Goal: Task Accomplishment & Management: Use online tool/utility

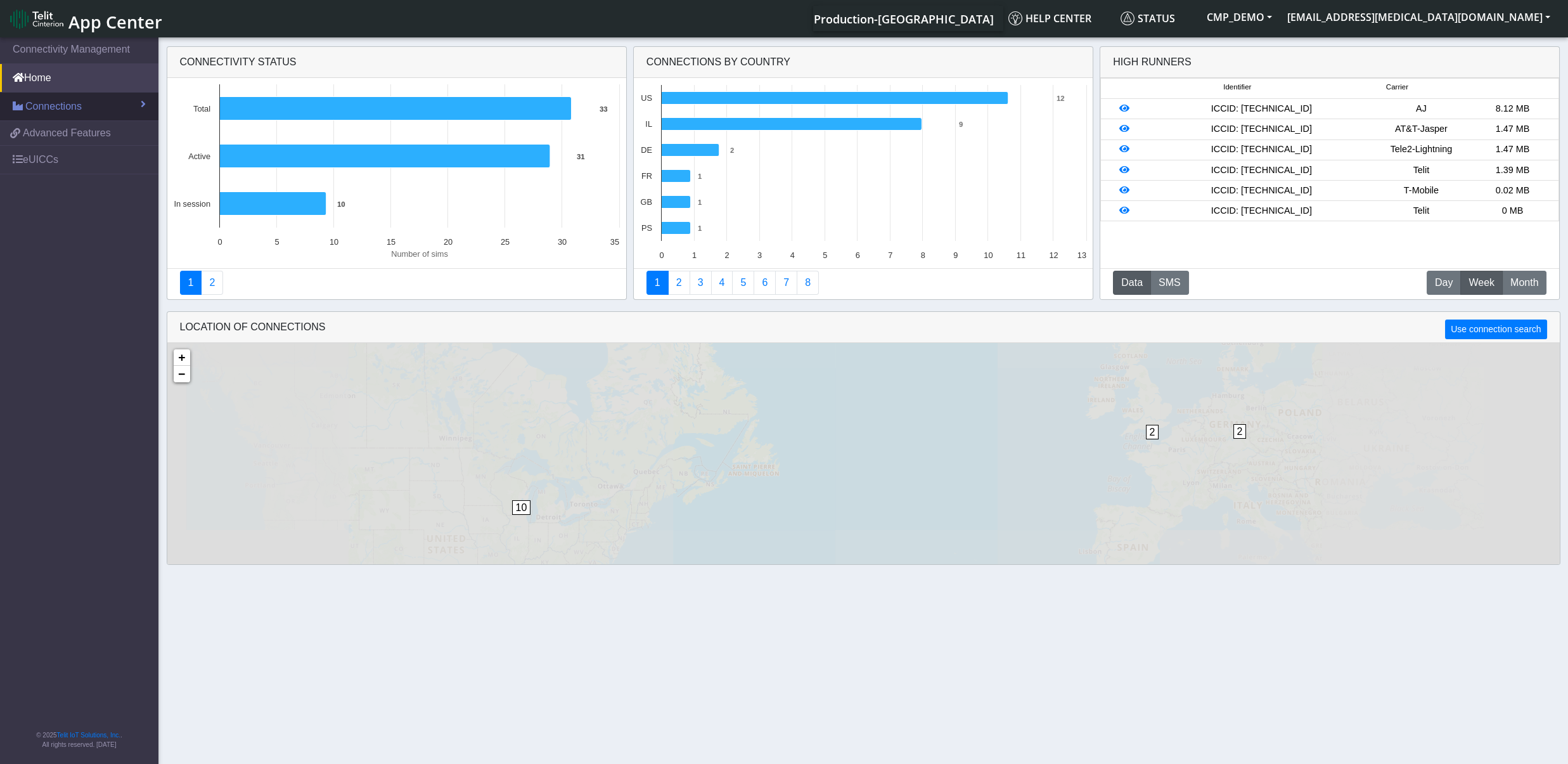
click at [72, 110] on span "Connections" at bounding box center [54, 106] width 57 height 15
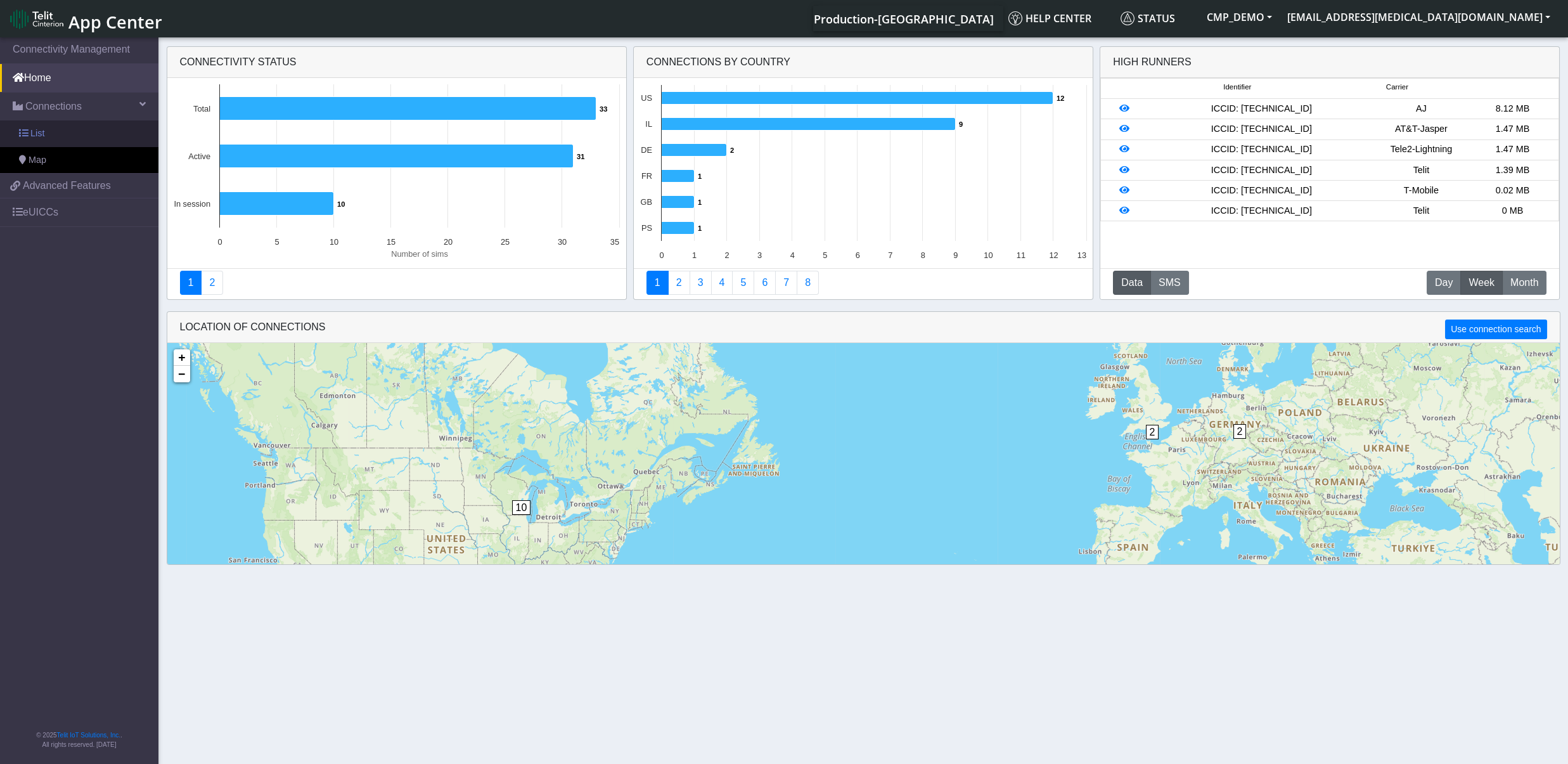
click at [65, 130] on link "List" at bounding box center [79, 133] width 159 height 26
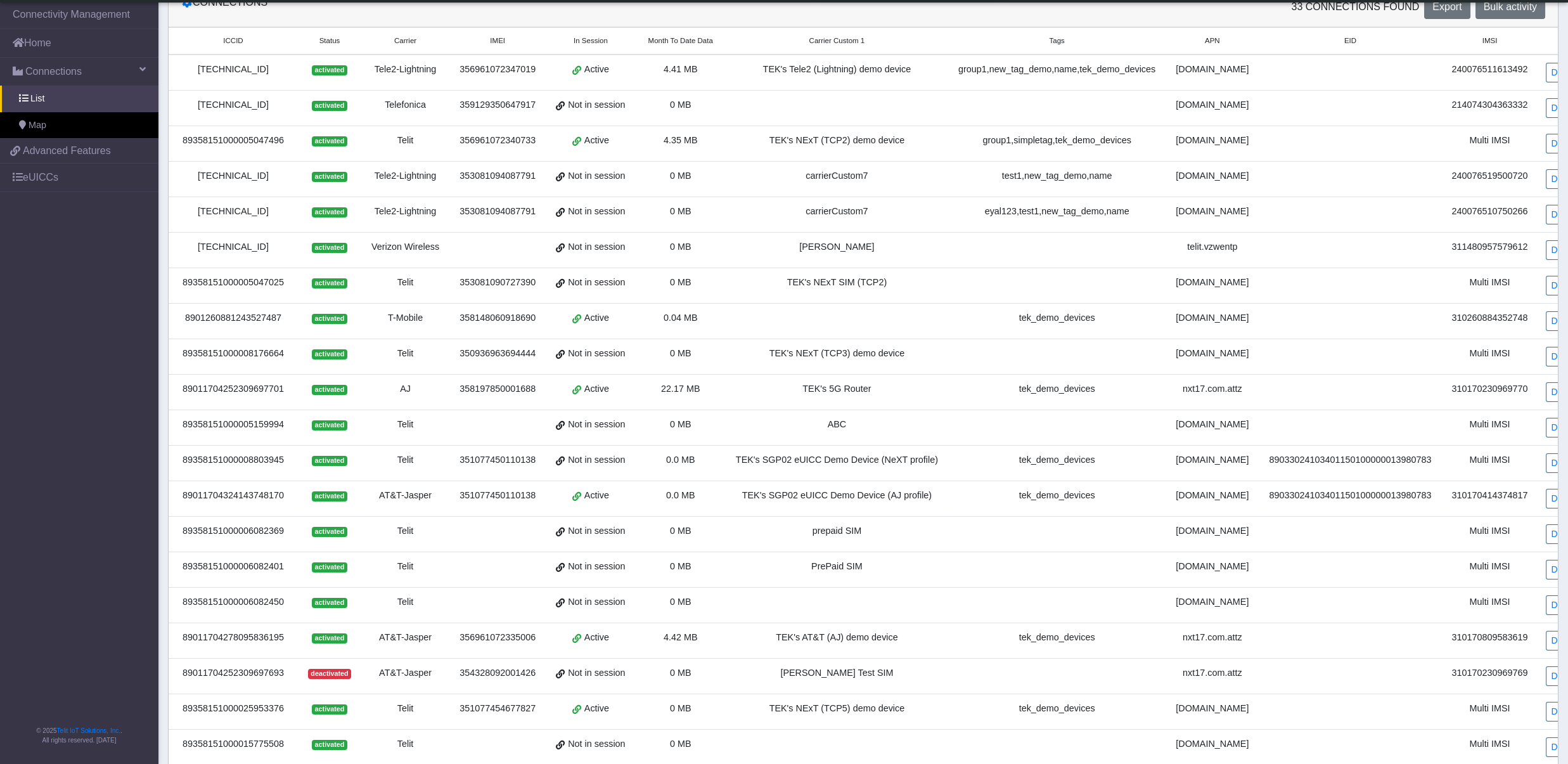
scroll to position [147, 0]
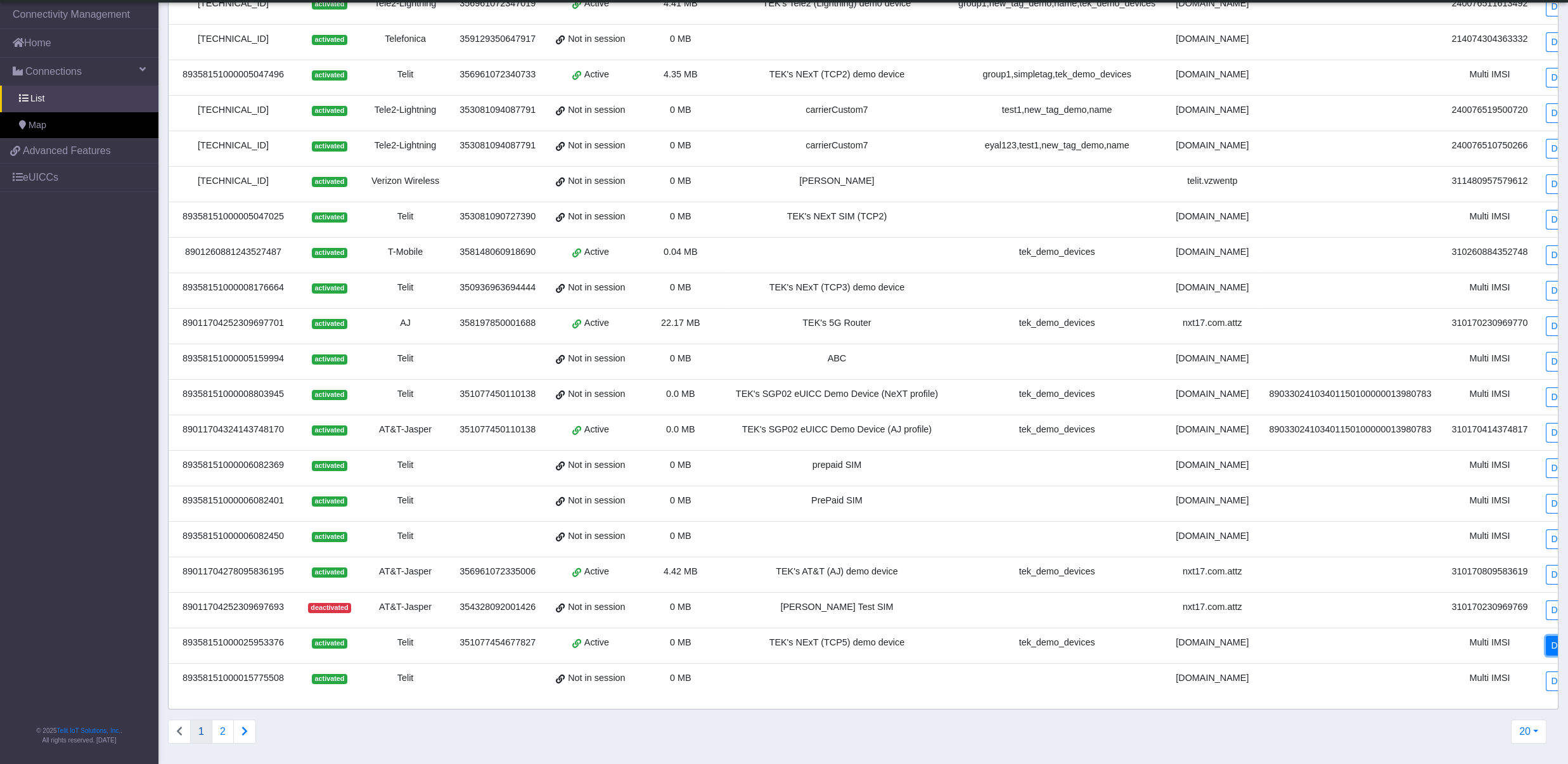
click at [1546, 645] on link "Detail" at bounding box center [1563, 645] width 35 height 20
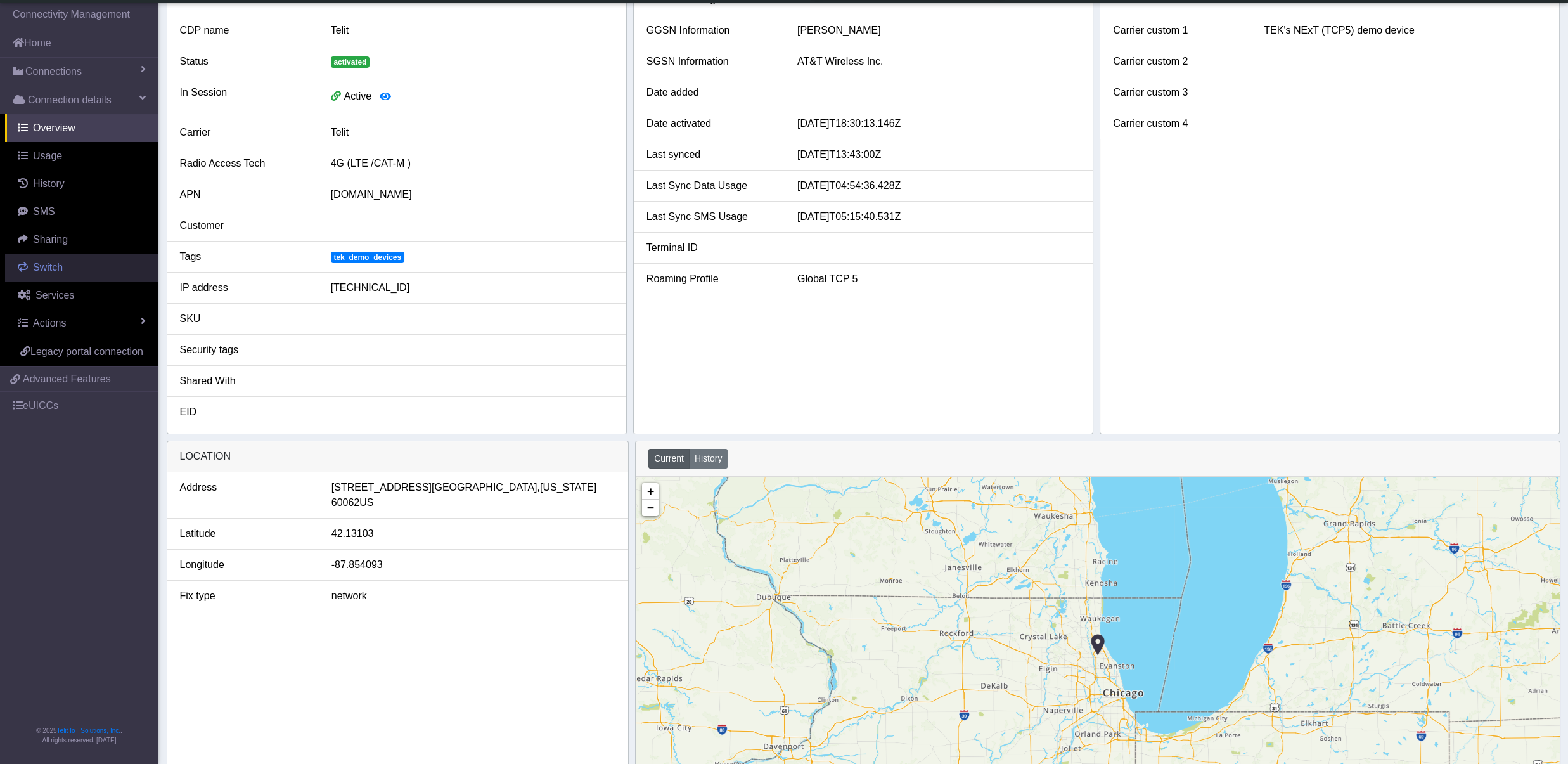
click at [39, 263] on span "Switch" at bounding box center [48, 267] width 30 height 11
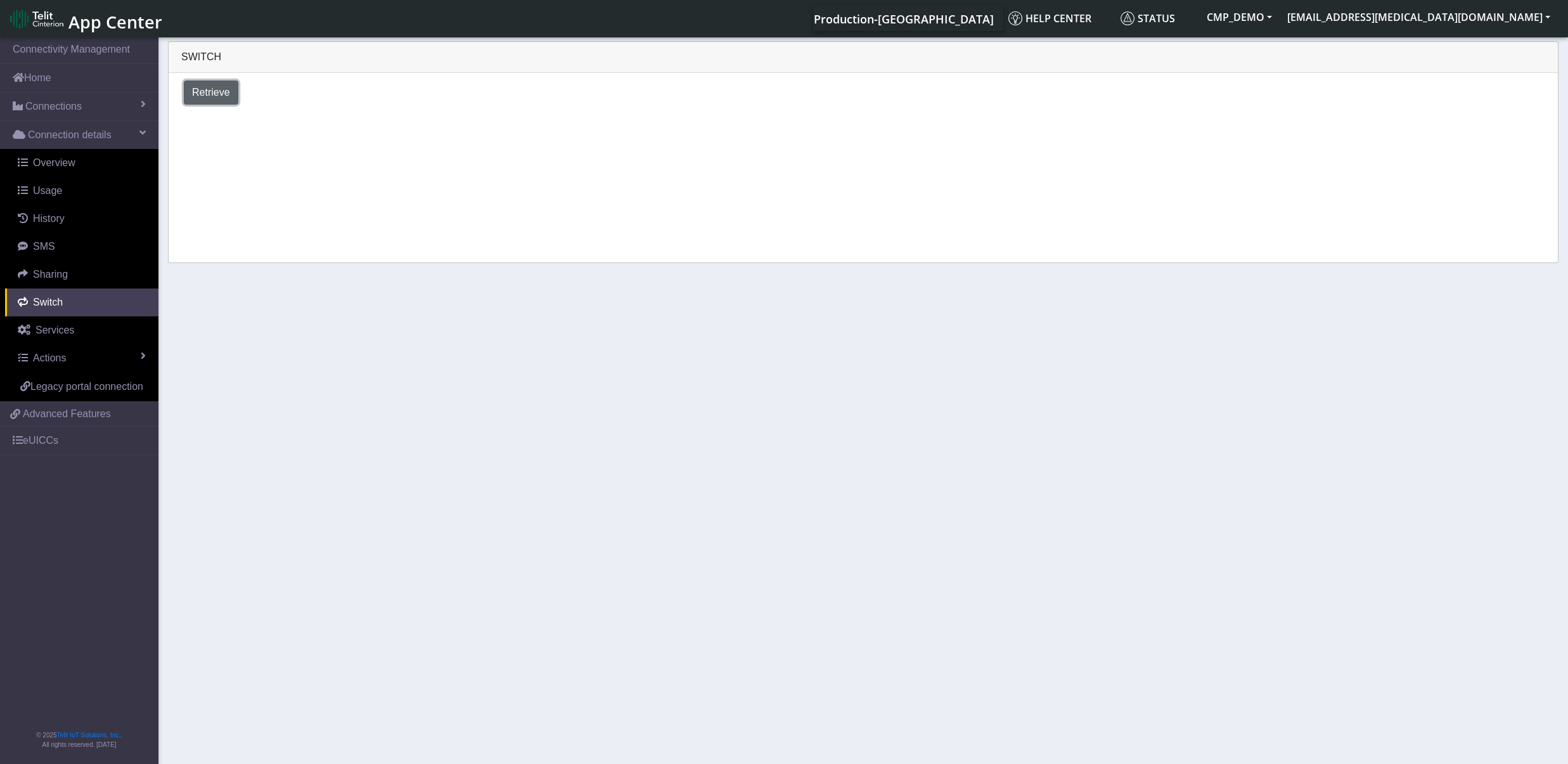
click at [200, 90] on span "Retrieve" at bounding box center [211, 92] width 38 height 11
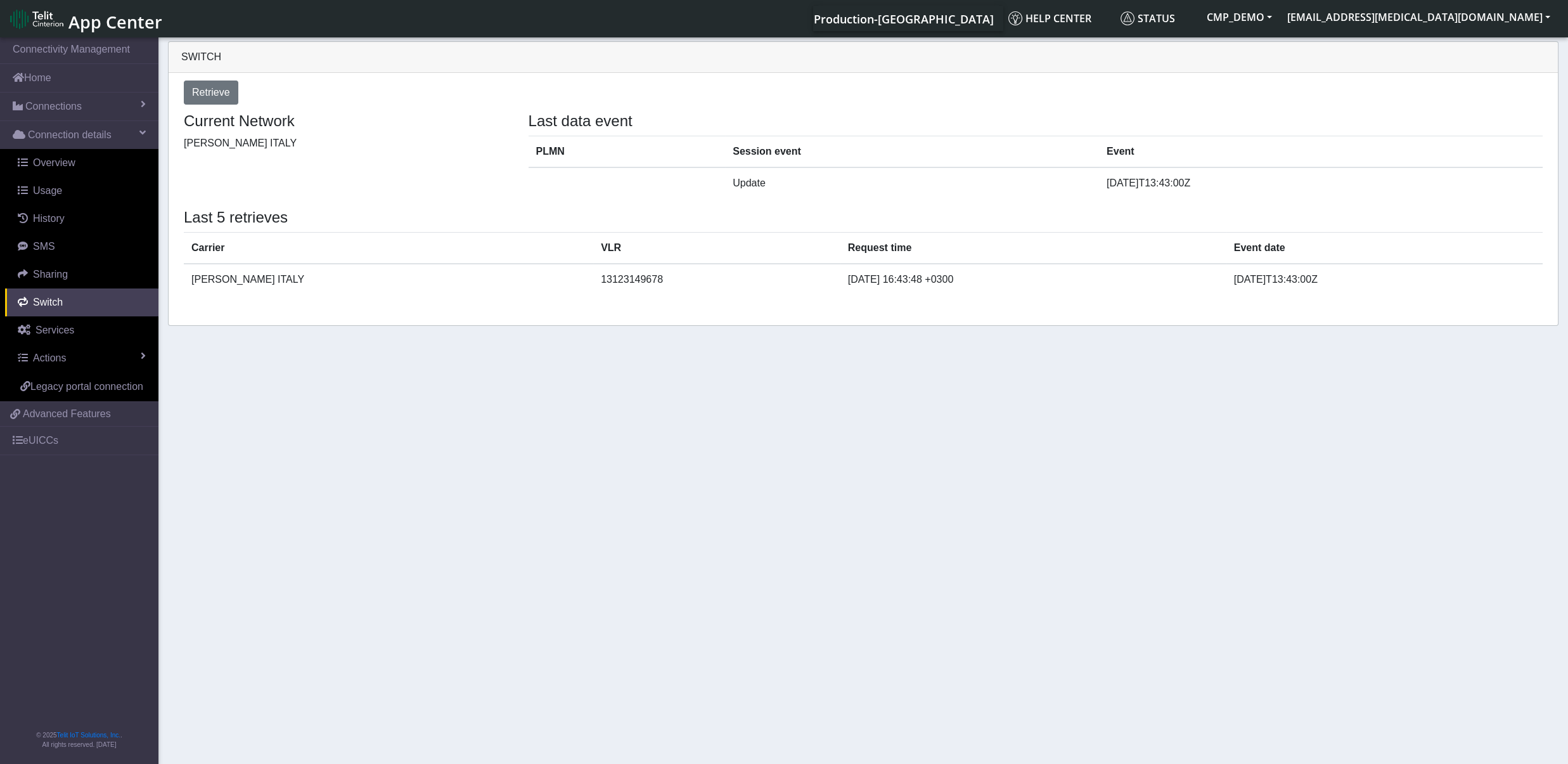
select select "[GEOGRAPHIC_DATA]"
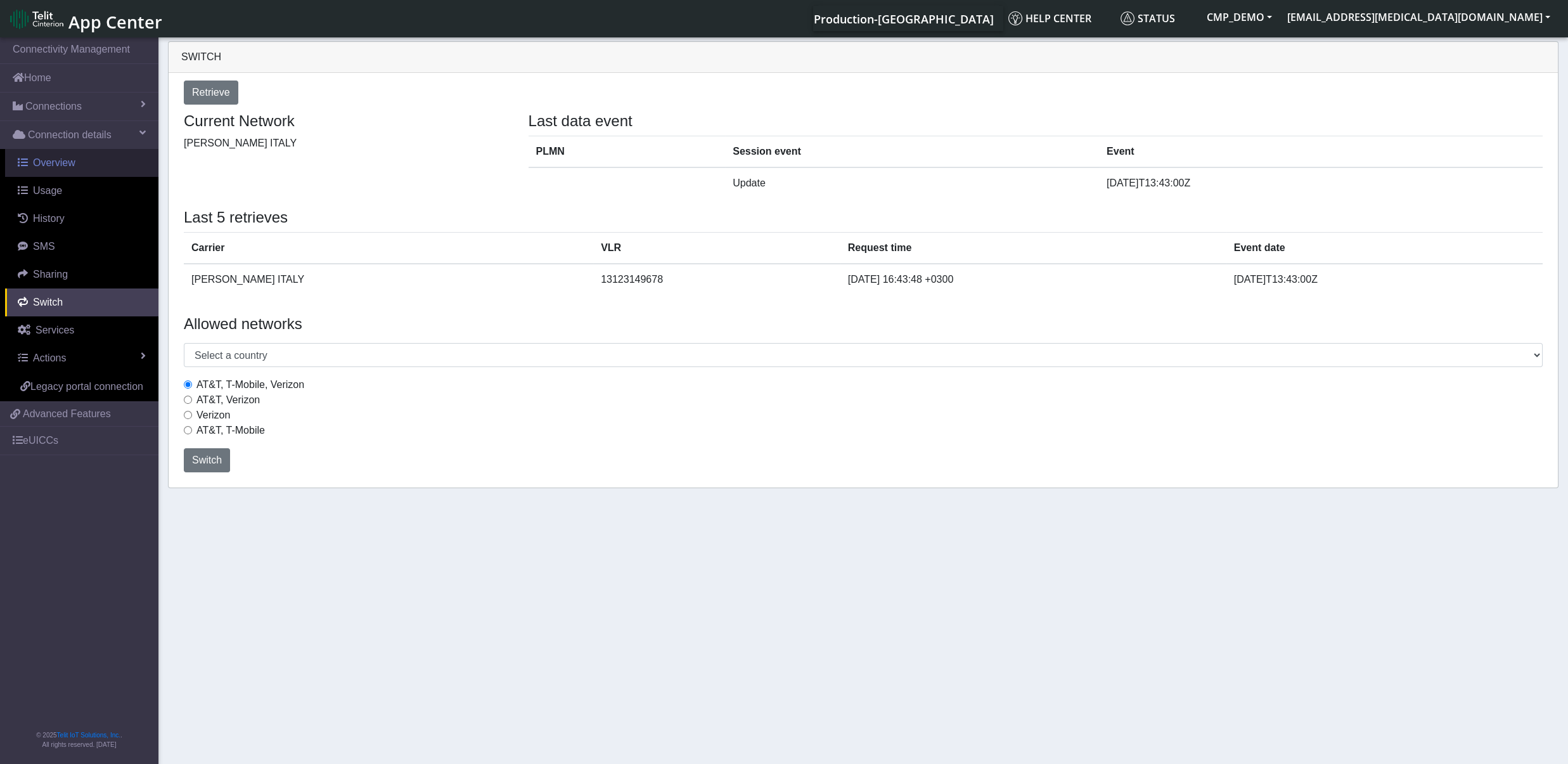
click at [54, 167] on span "Overview" at bounding box center [54, 162] width 43 height 11
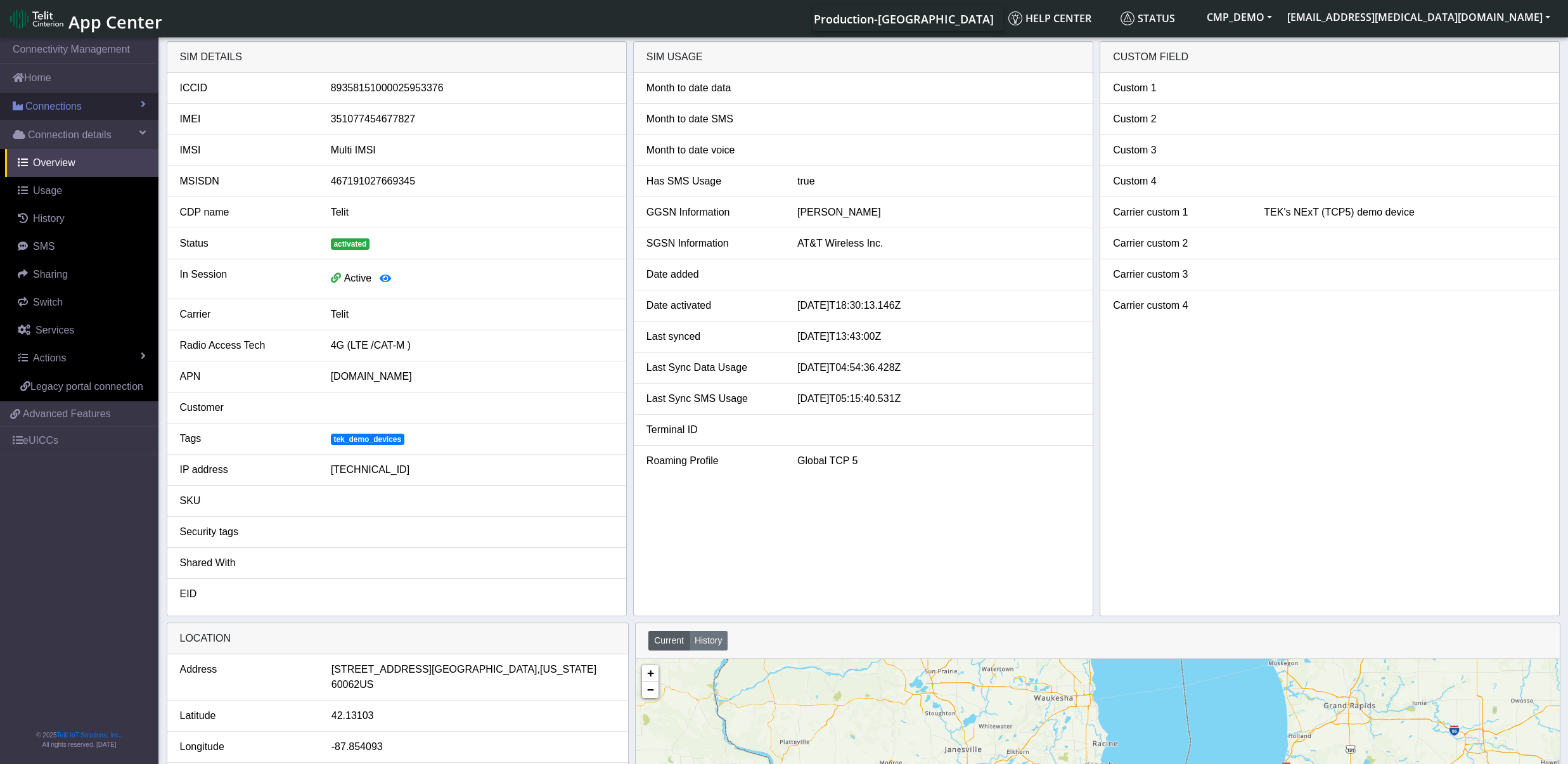
click at [58, 106] on span "Connections" at bounding box center [54, 106] width 57 height 15
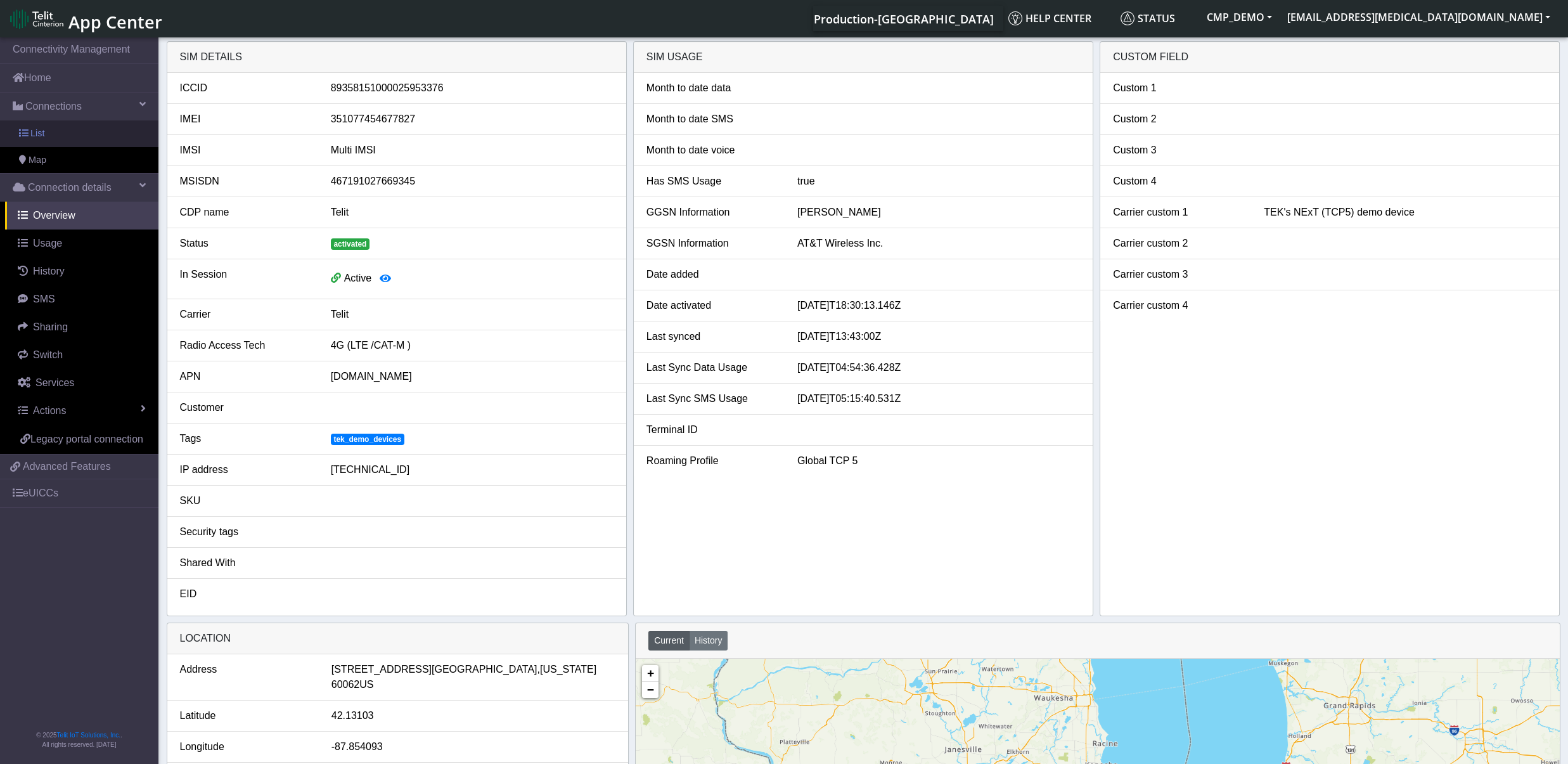
click at [57, 140] on link "List" at bounding box center [79, 133] width 159 height 26
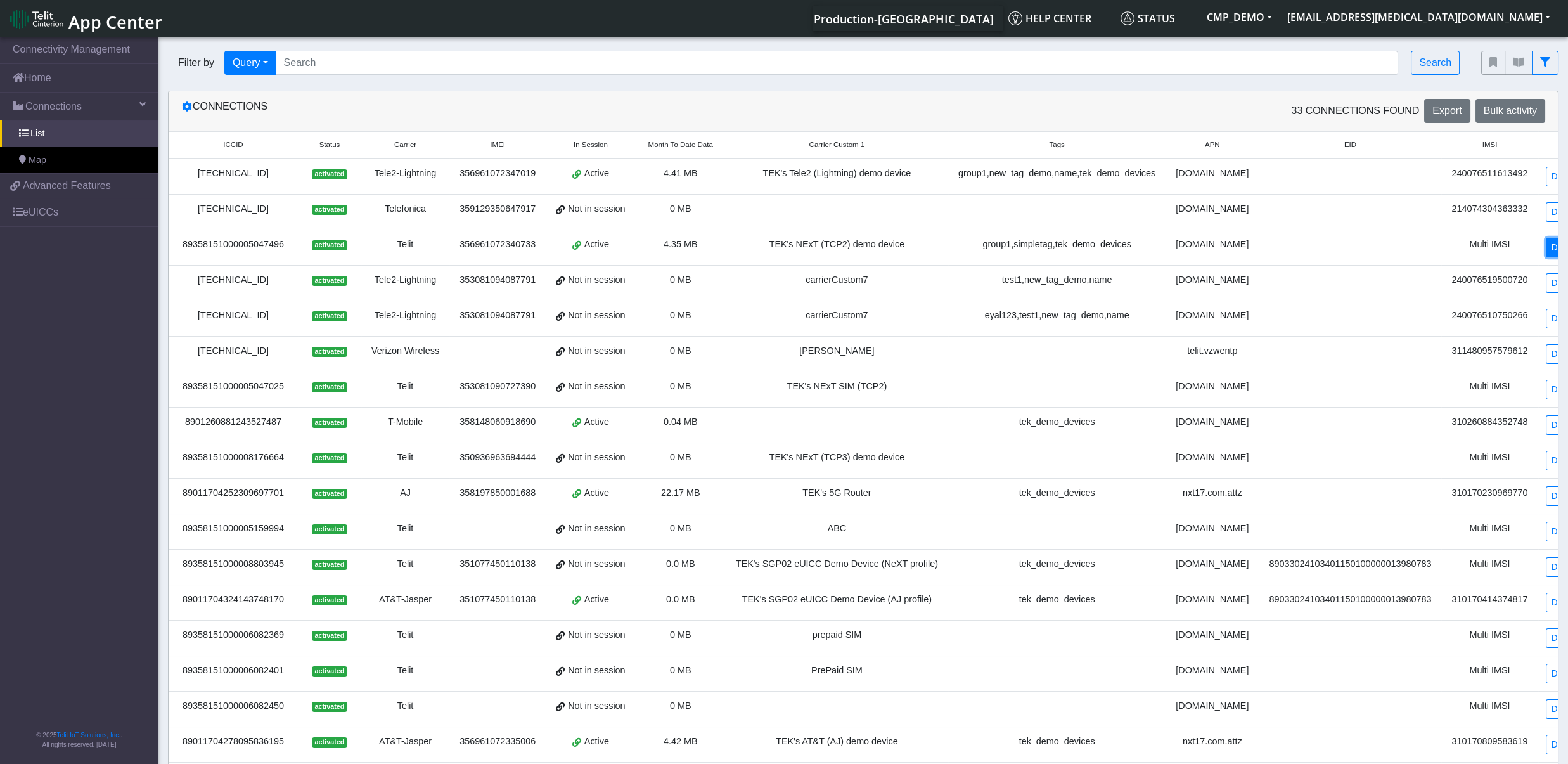
click at [1546, 249] on link "Detail" at bounding box center [1563, 248] width 35 height 20
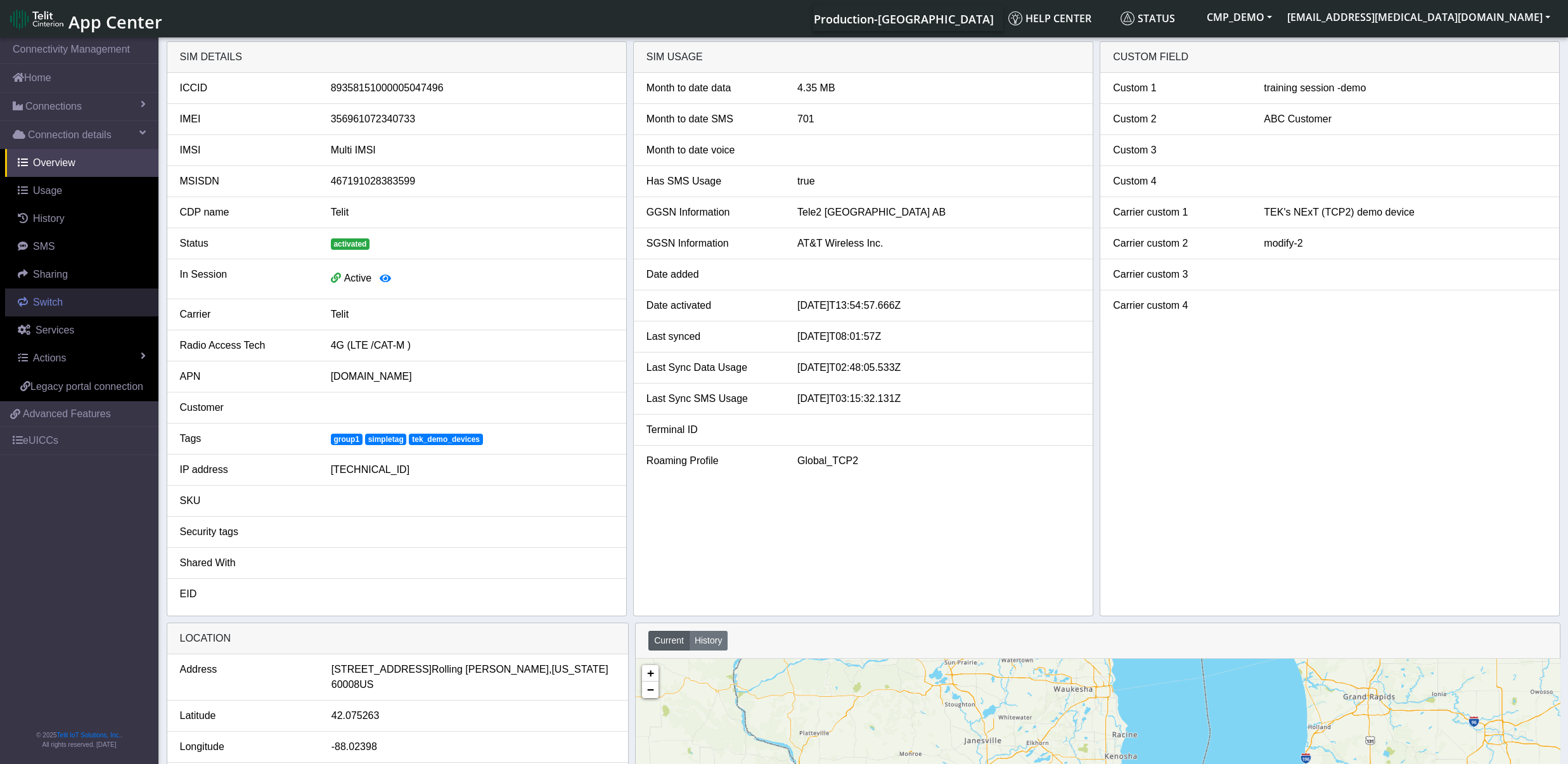
click at [42, 305] on span "Switch" at bounding box center [48, 301] width 30 height 11
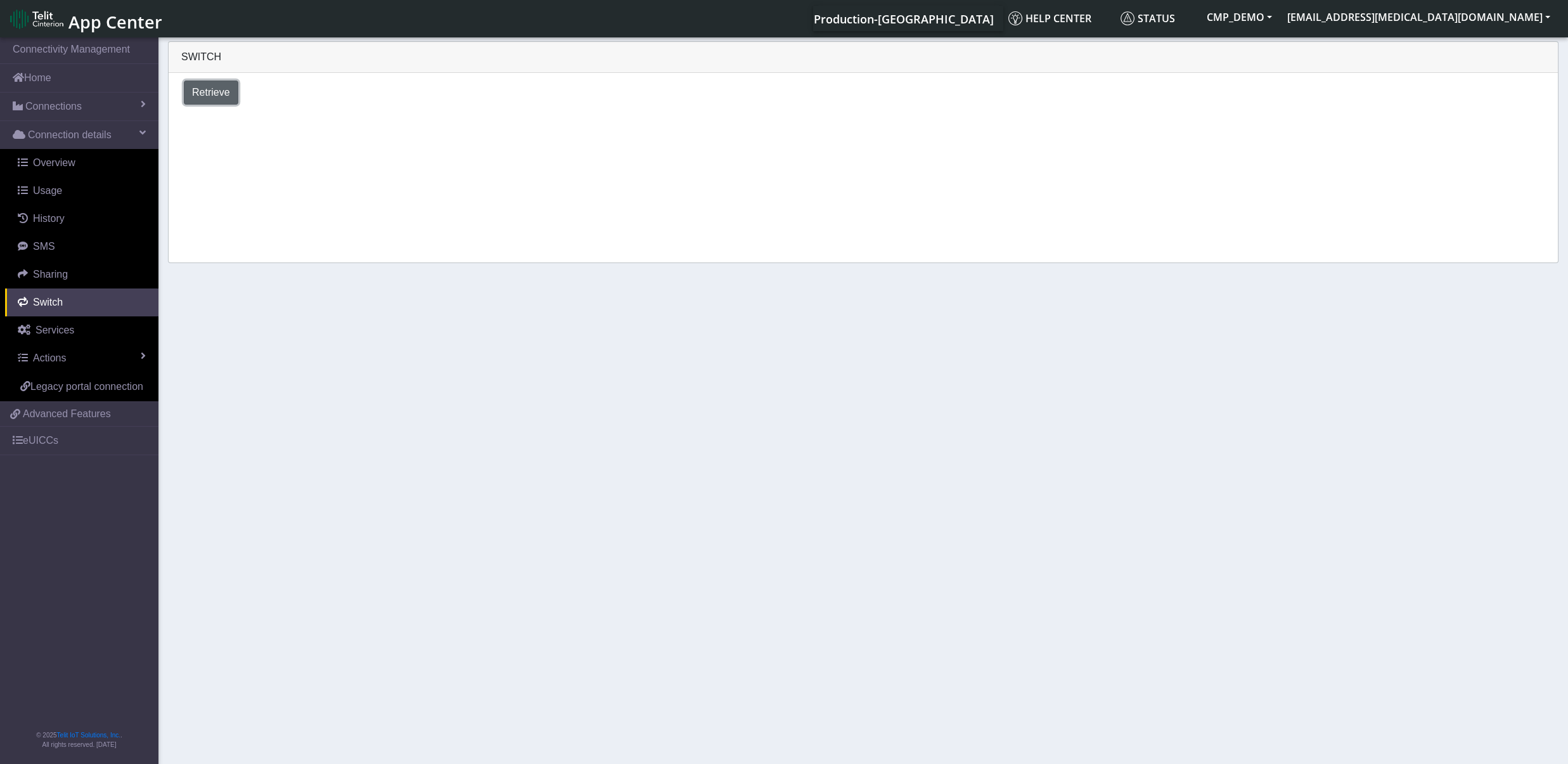
click at [219, 89] on span "Retrieve" at bounding box center [211, 92] width 38 height 11
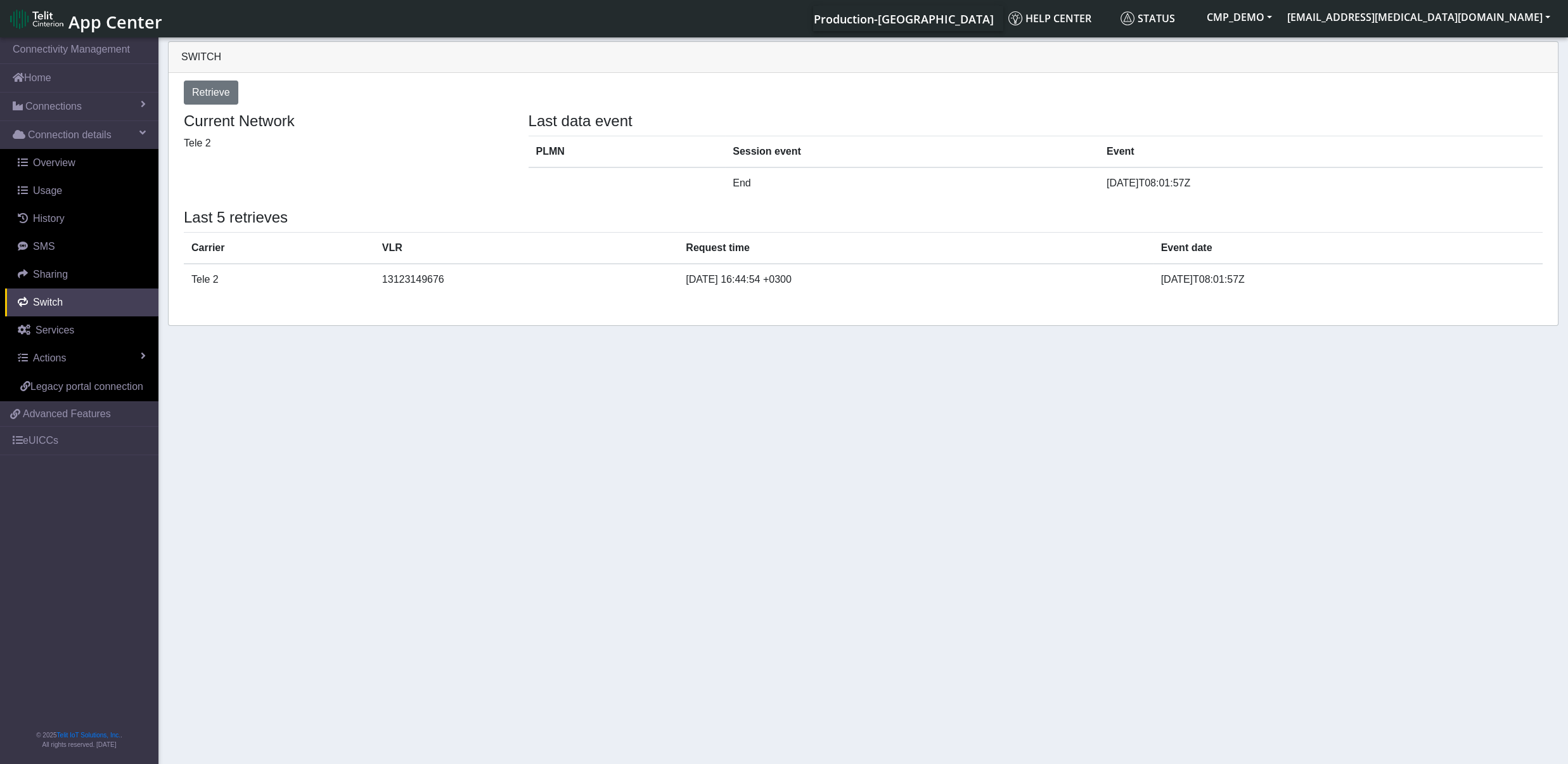
select select "[GEOGRAPHIC_DATA]"
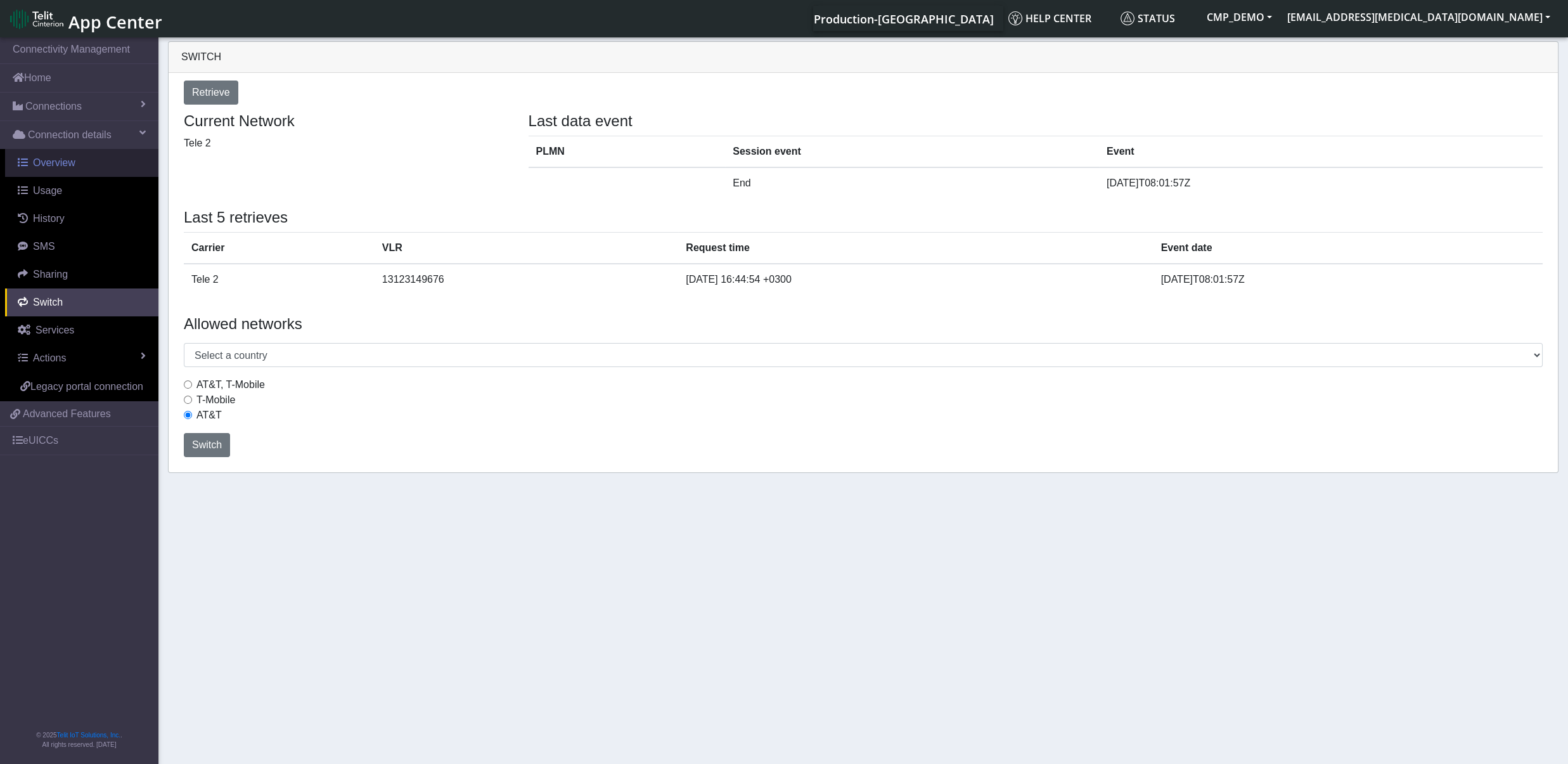
click at [57, 161] on span "Overview" at bounding box center [54, 162] width 43 height 11
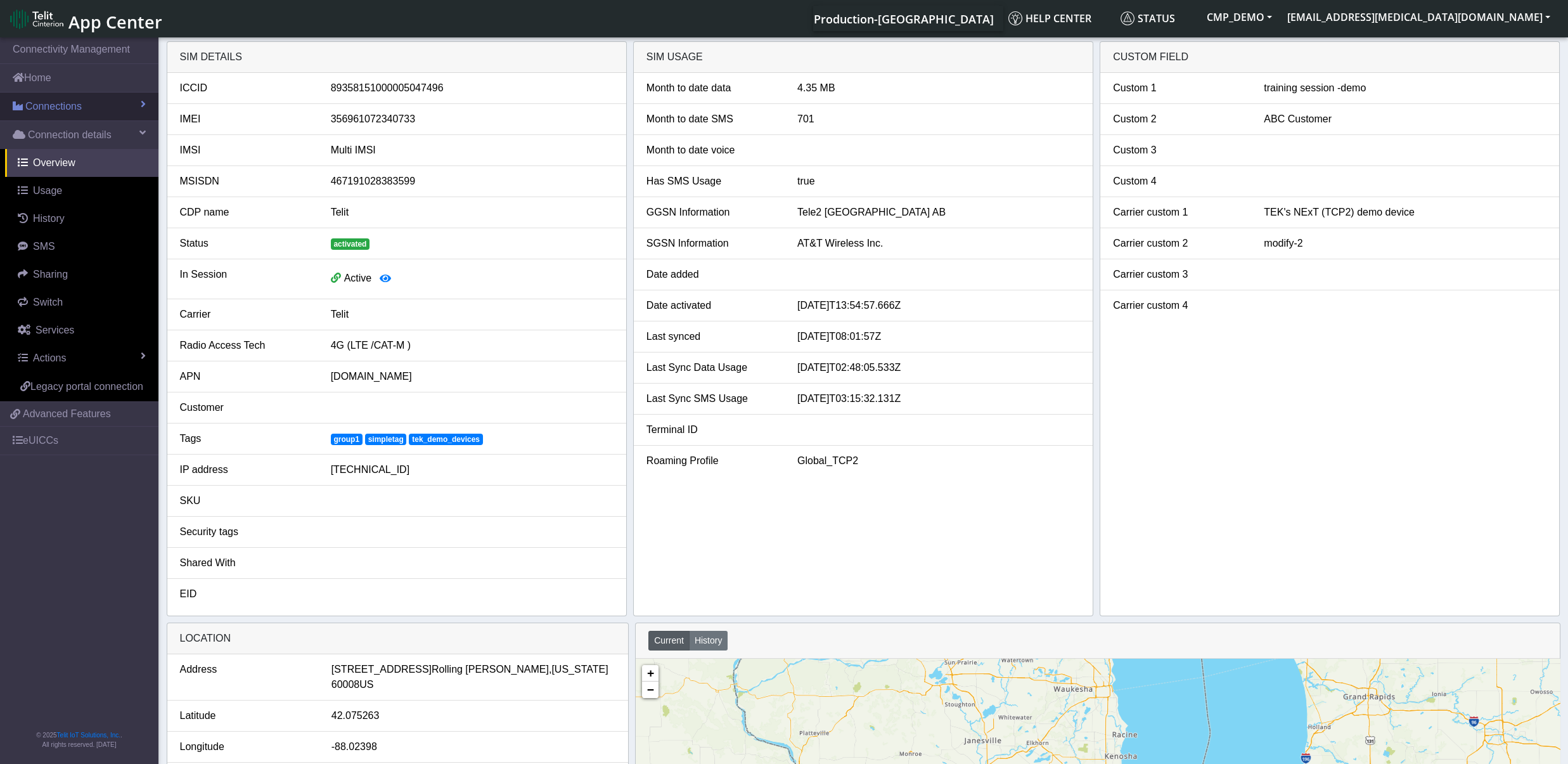
click at [63, 107] on span "Connections" at bounding box center [54, 106] width 57 height 15
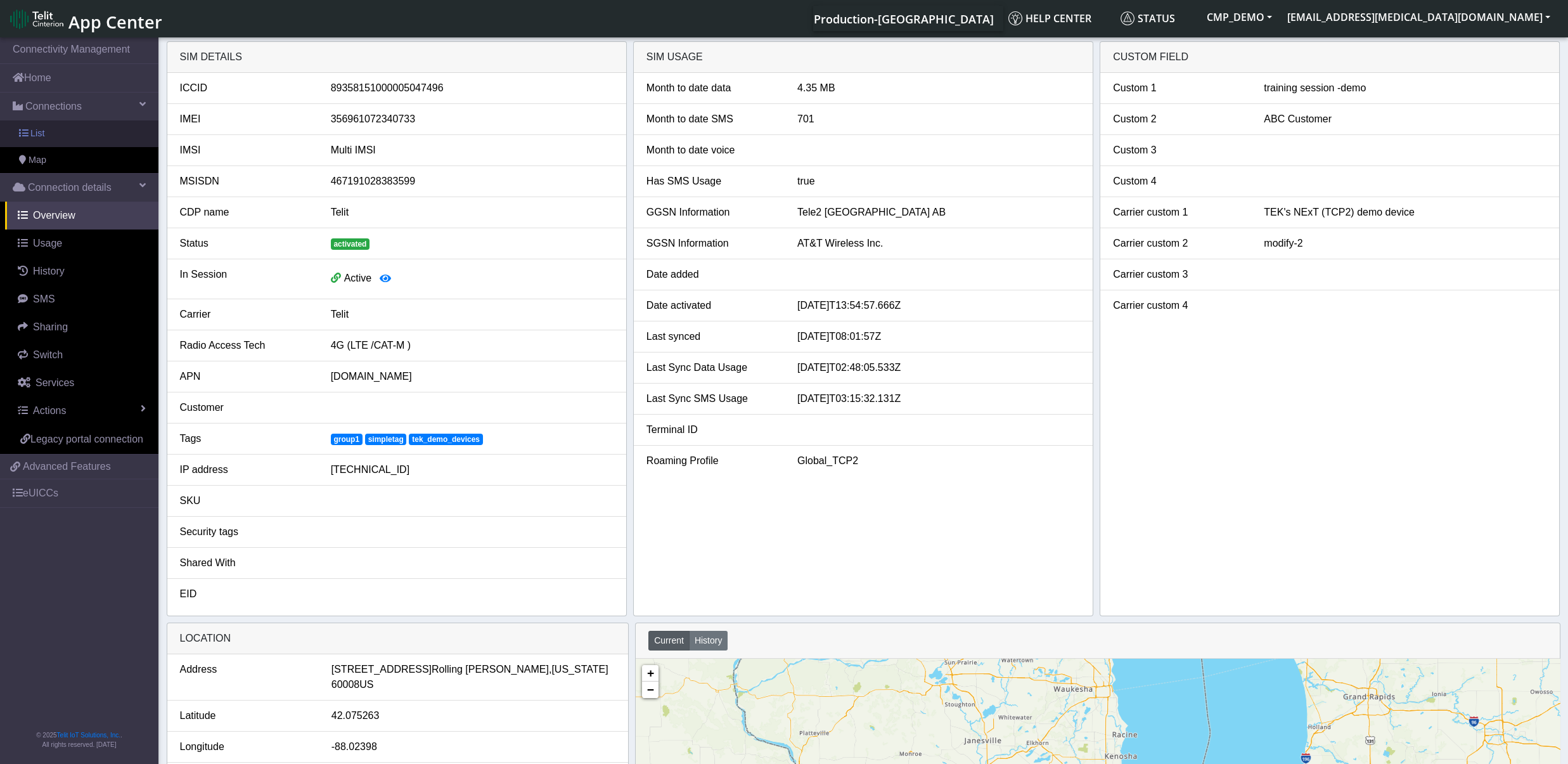
click at [54, 135] on link "List" at bounding box center [79, 133] width 159 height 26
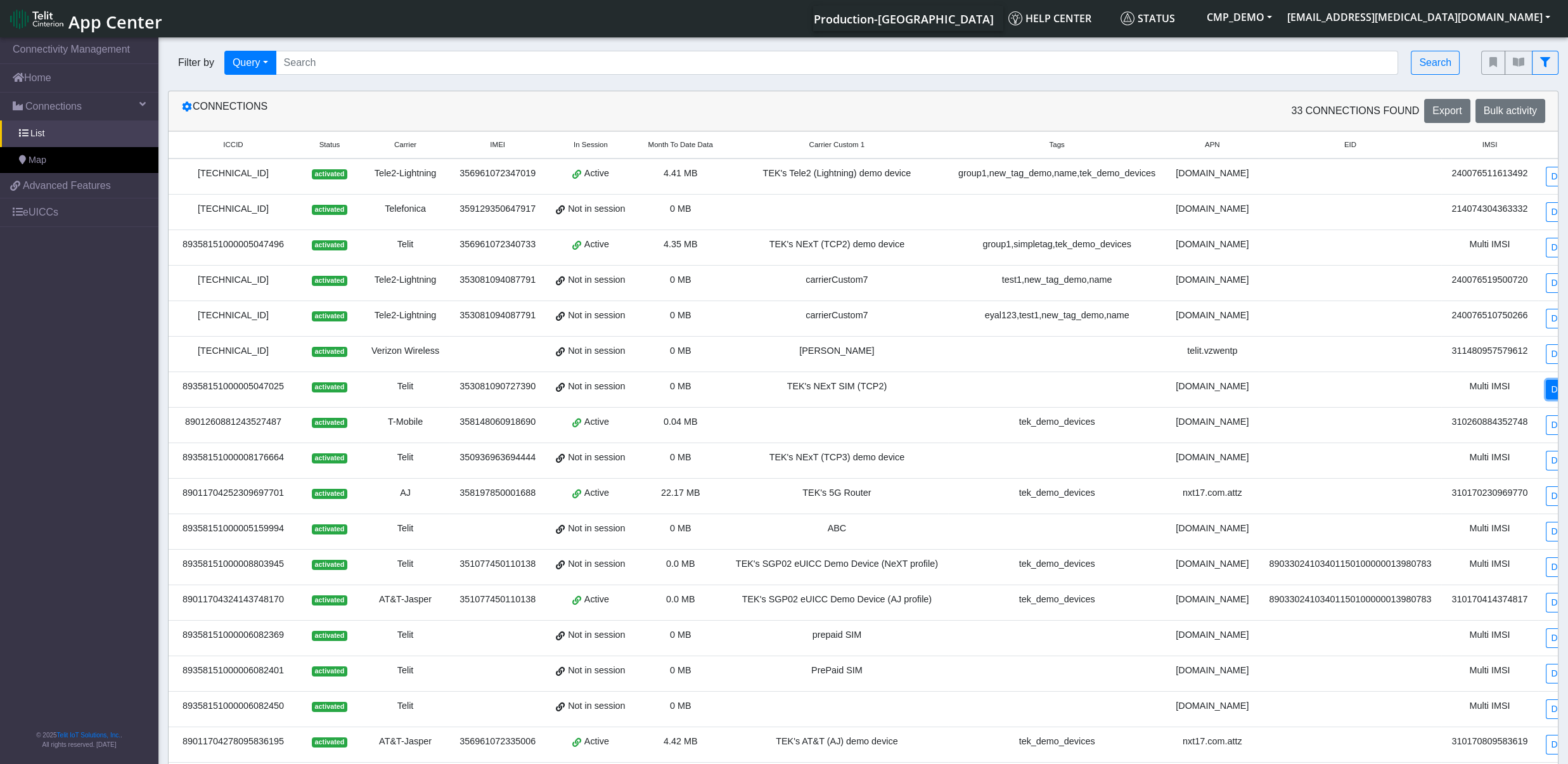
click at [1546, 394] on link "Detail" at bounding box center [1563, 389] width 35 height 20
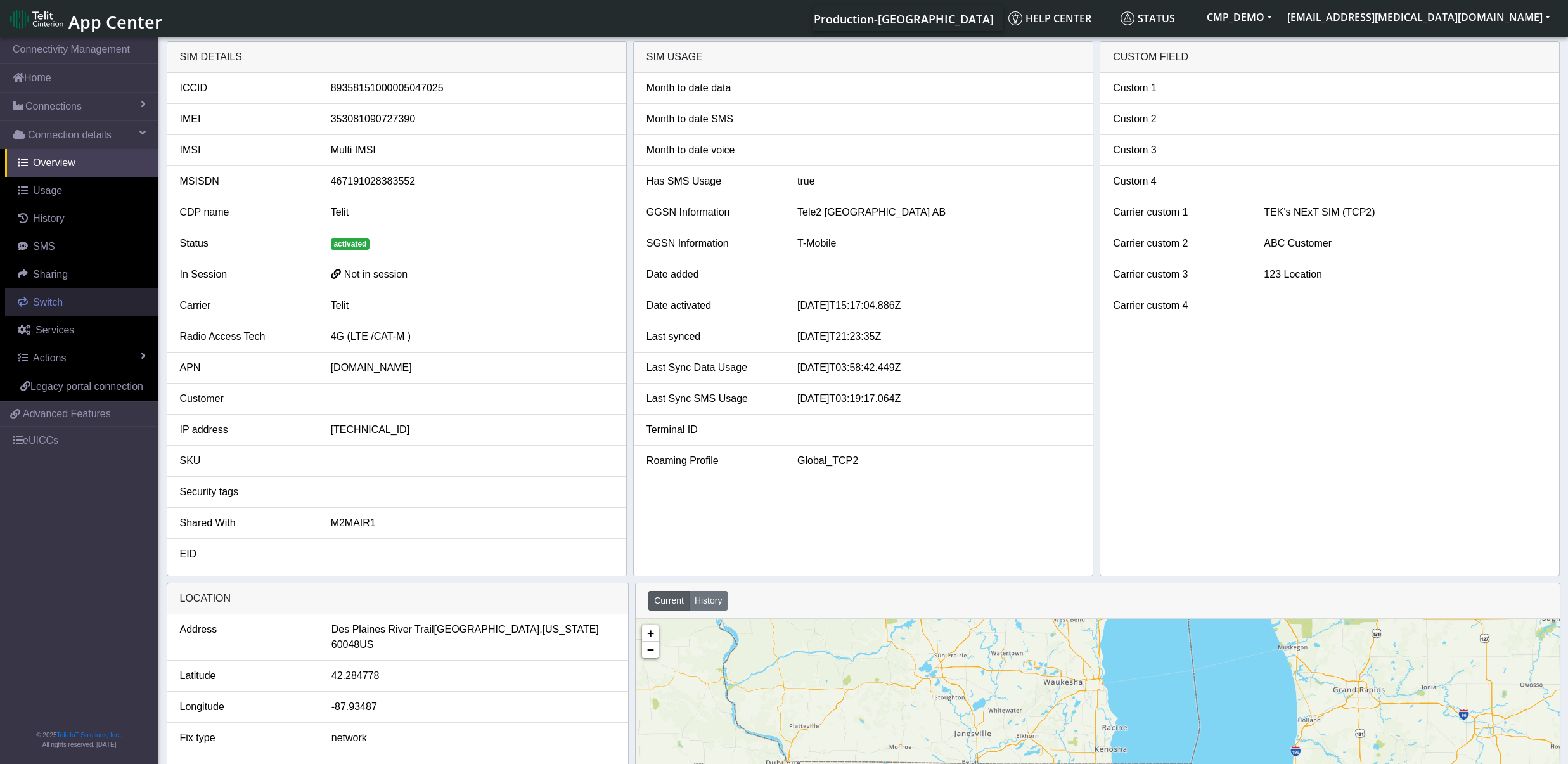
click at [35, 303] on span "Switch" at bounding box center [48, 301] width 30 height 11
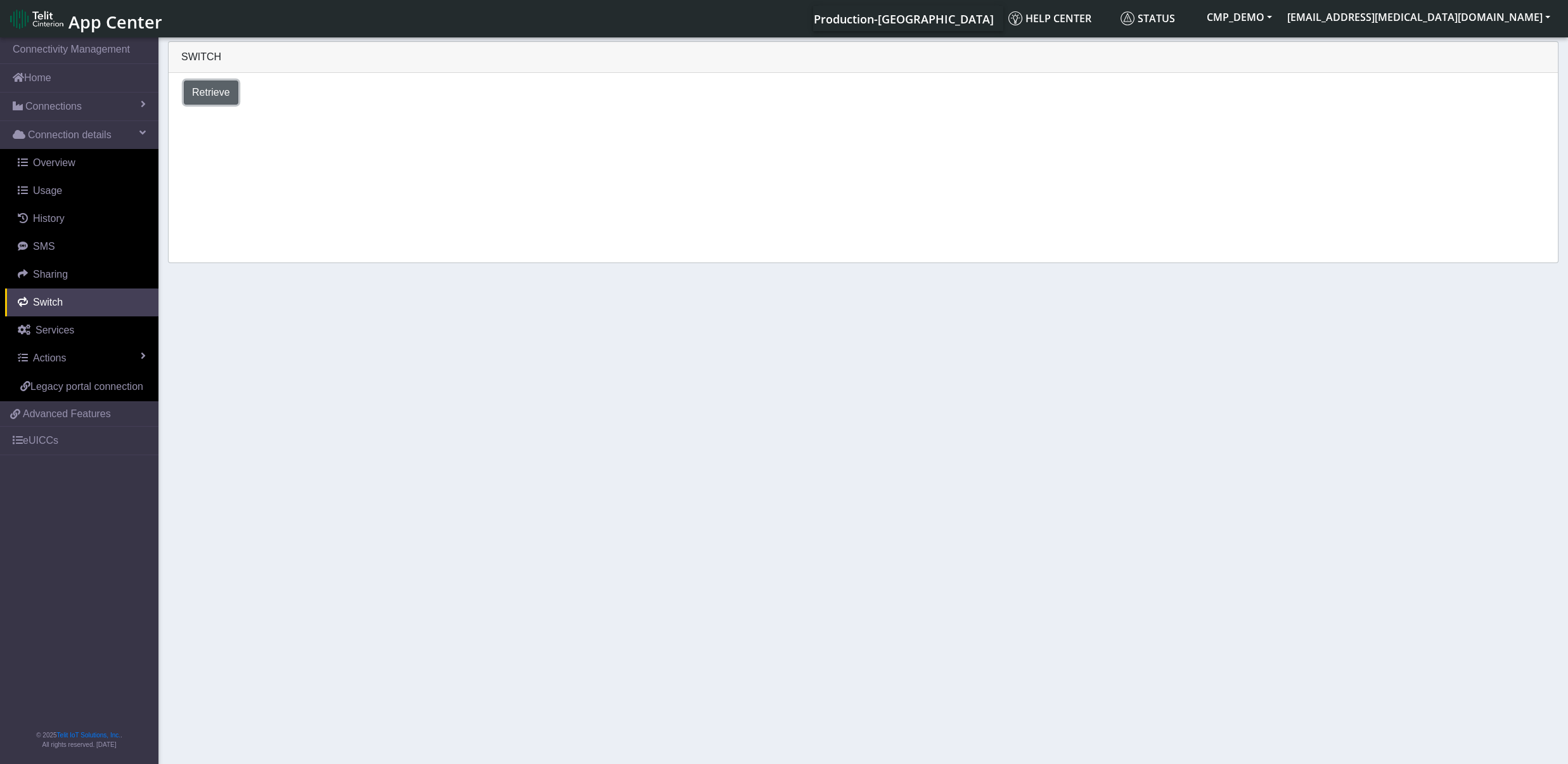
click at [194, 97] on span "Retrieve" at bounding box center [211, 92] width 38 height 11
select select "[GEOGRAPHIC_DATA]"
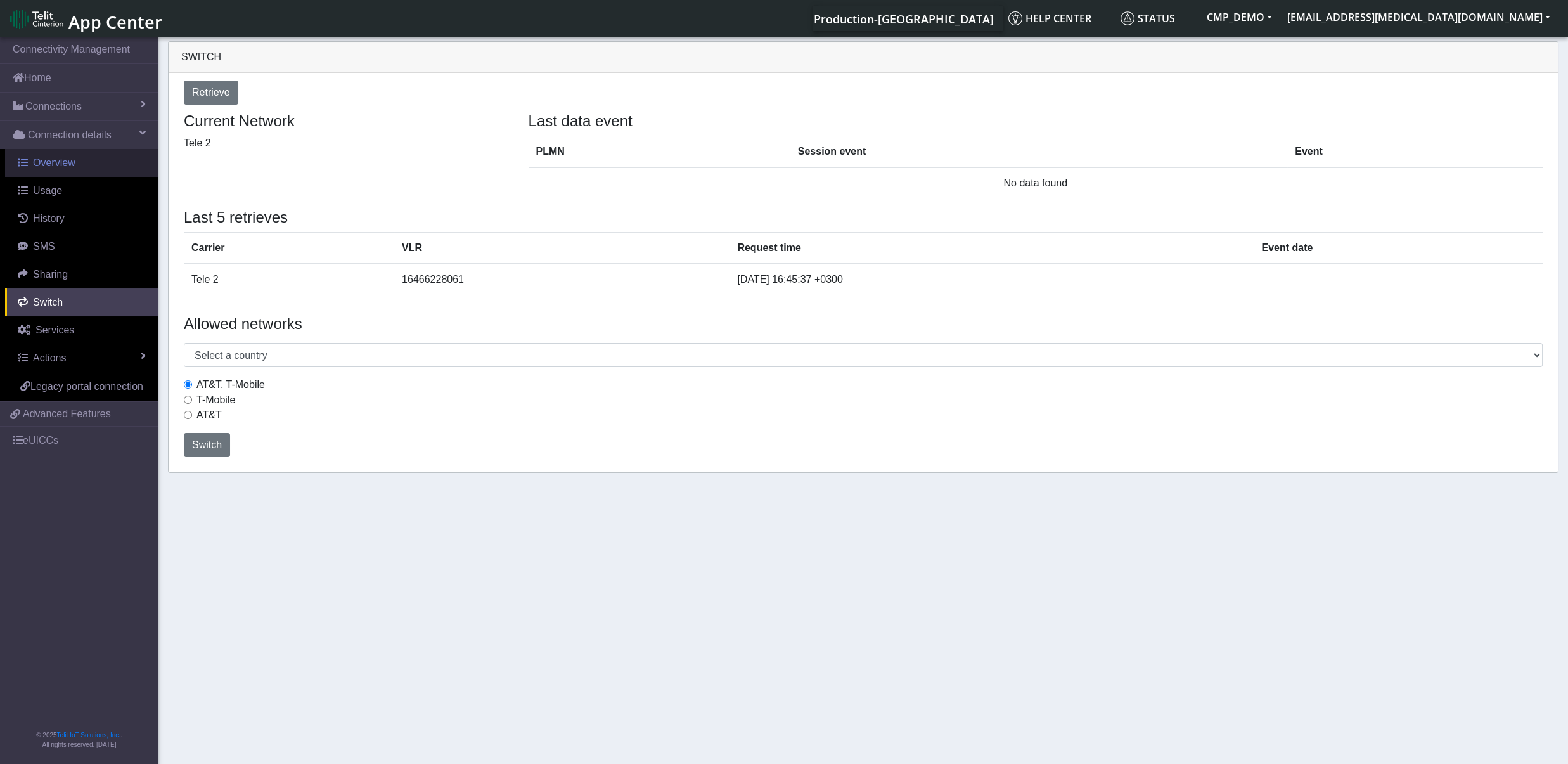
click at [71, 165] on span "Overview" at bounding box center [54, 162] width 43 height 11
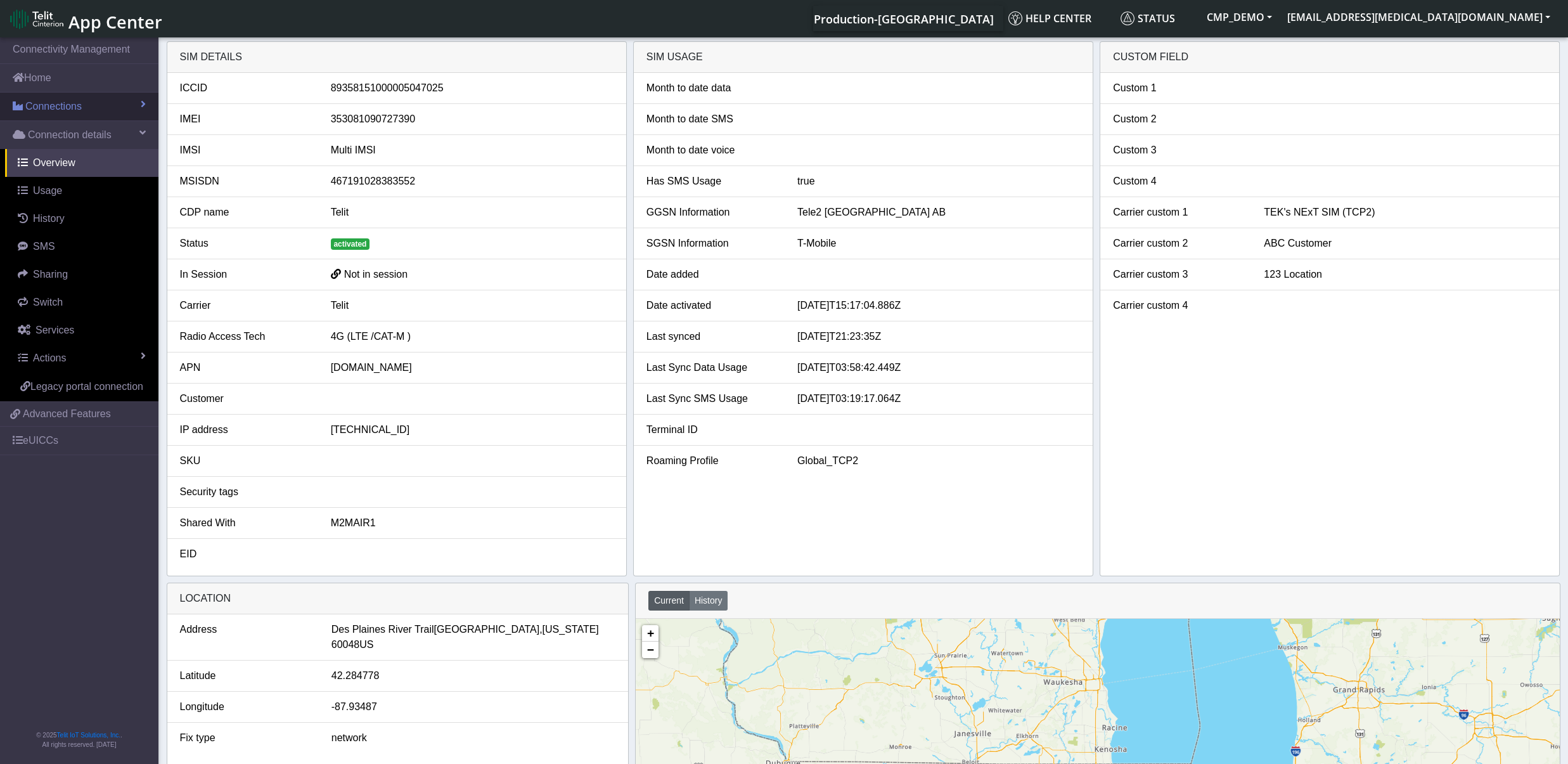
click at [87, 107] on link "Connections" at bounding box center [79, 106] width 159 height 28
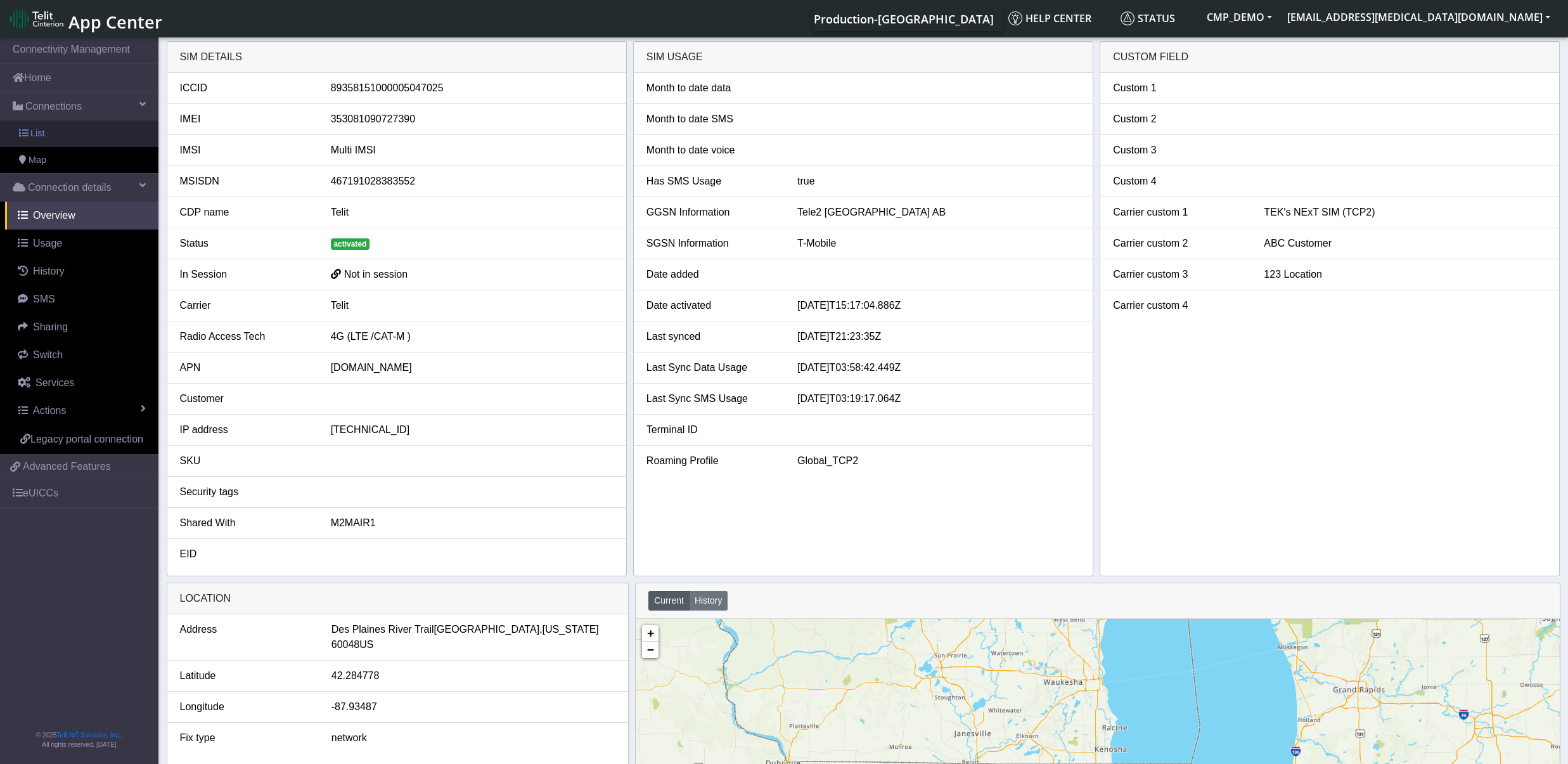
click at [77, 133] on link "List" at bounding box center [79, 133] width 159 height 26
